Goal: Transaction & Acquisition: Obtain resource

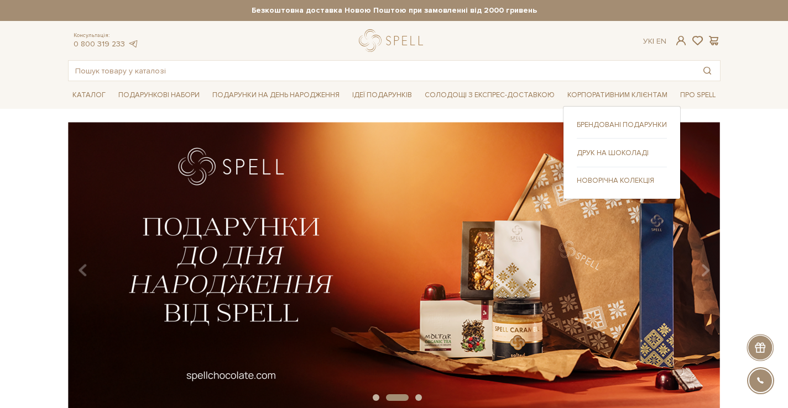
click at [624, 121] on link "Брендовані подарунки" at bounding box center [622, 125] width 90 height 10
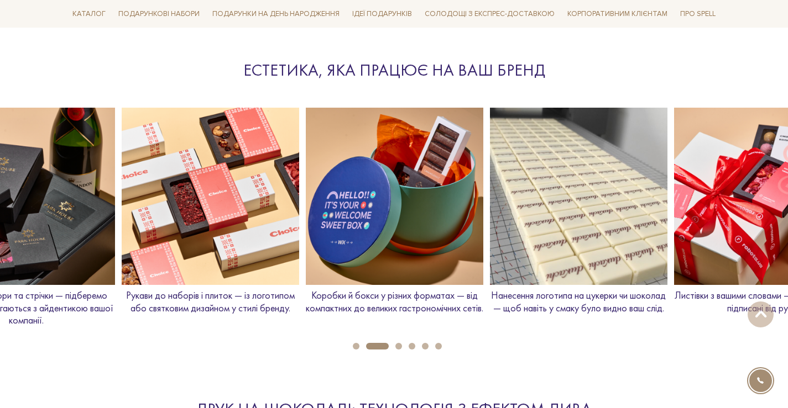
scroll to position [1215, 0]
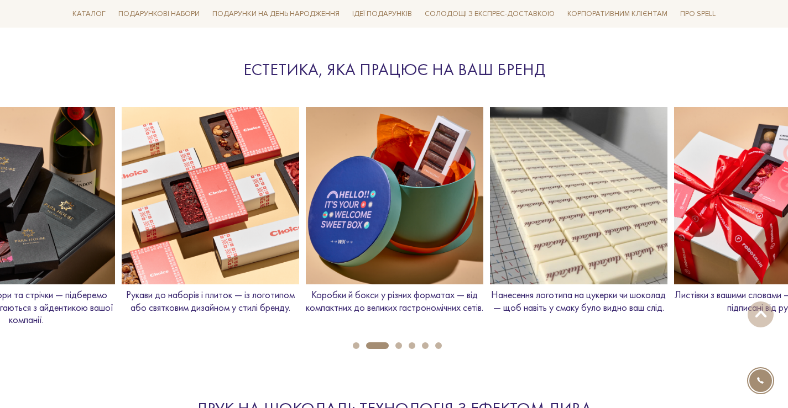
click at [397, 348] on button "3" at bounding box center [398, 346] width 7 height 7
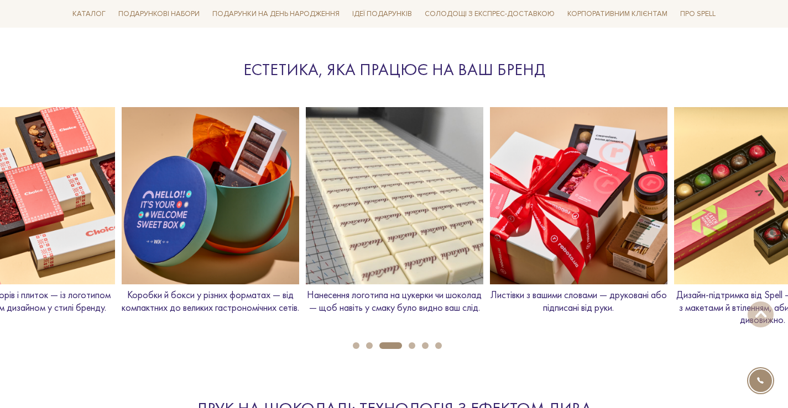
click at [427, 348] on button "5" at bounding box center [425, 346] width 7 height 7
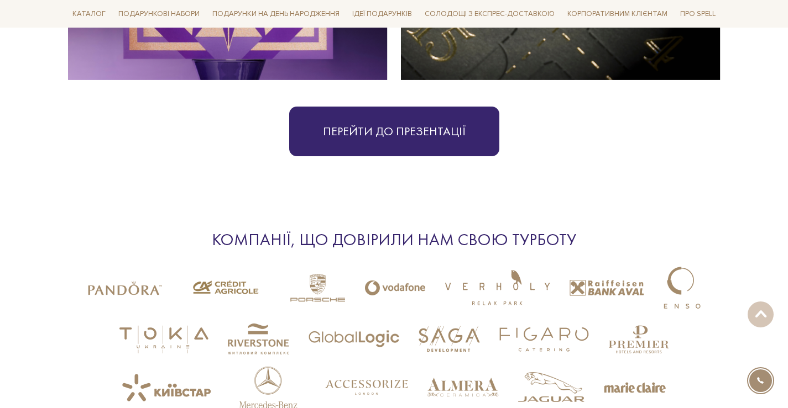
scroll to position [2652, 0]
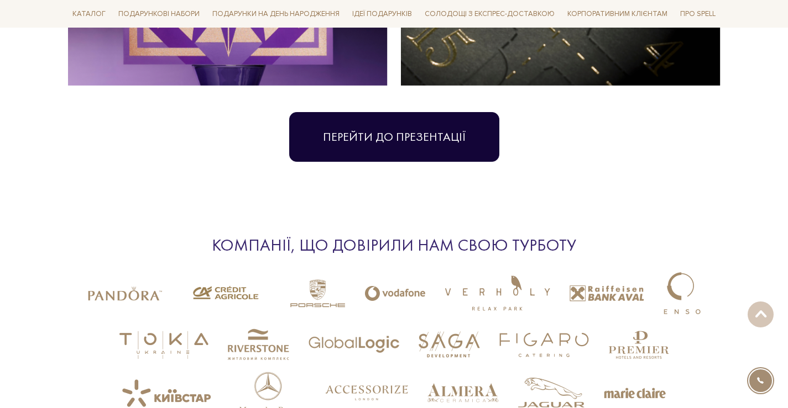
click at [481, 117] on link "Перейти до презентації" at bounding box center [394, 137] width 210 height 50
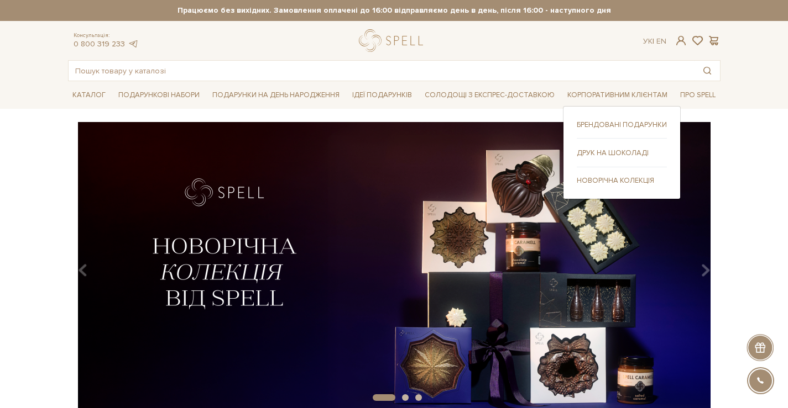
click at [614, 124] on link "Брендовані подарунки" at bounding box center [622, 125] width 90 height 10
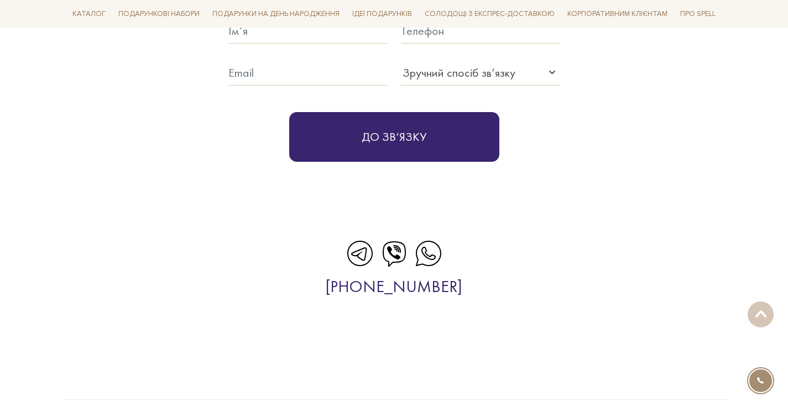
scroll to position [3593, 0]
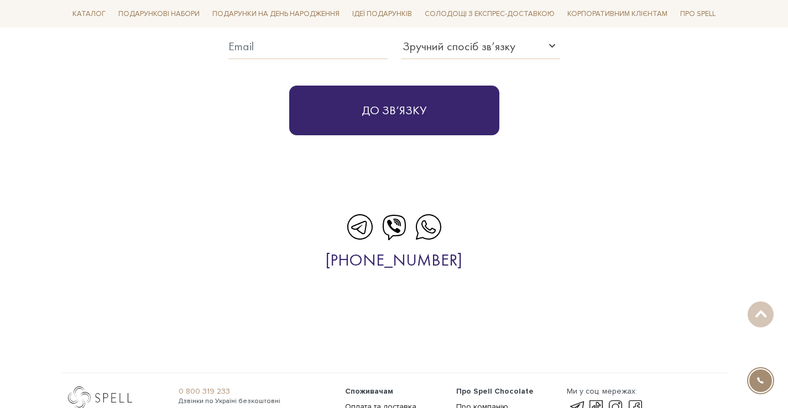
click at [352, 214] on icon at bounding box center [360, 227] width 28 height 28
